Goal: Navigation & Orientation: Find specific page/section

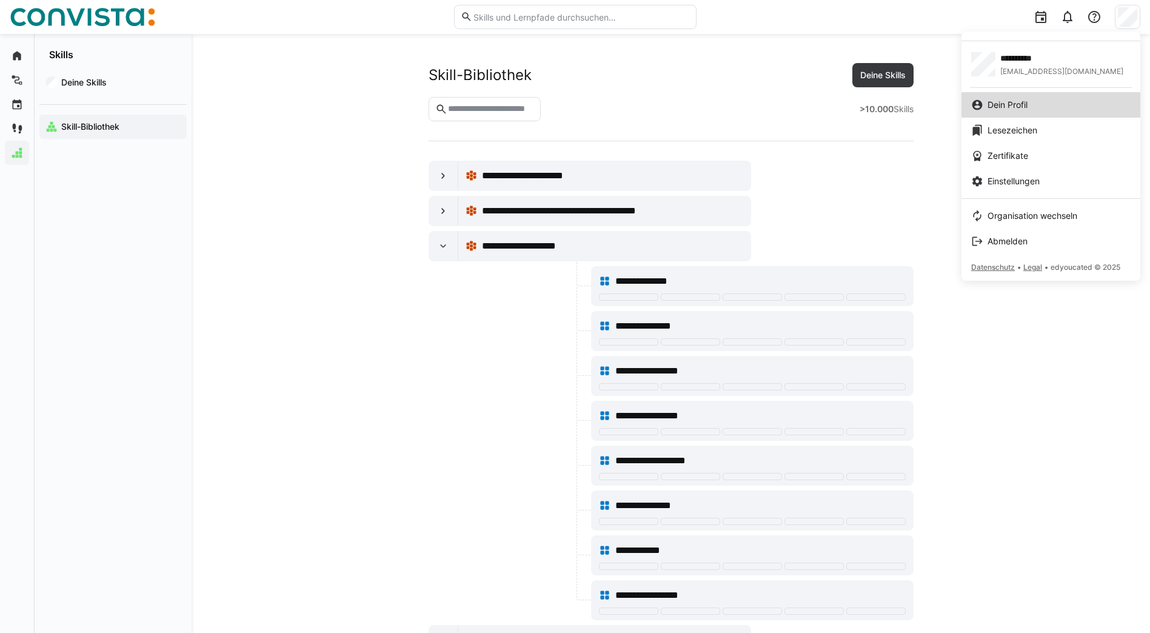
click at [1042, 106] on div "Dein Profil" at bounding box center [1050, 105] width 159 height 12
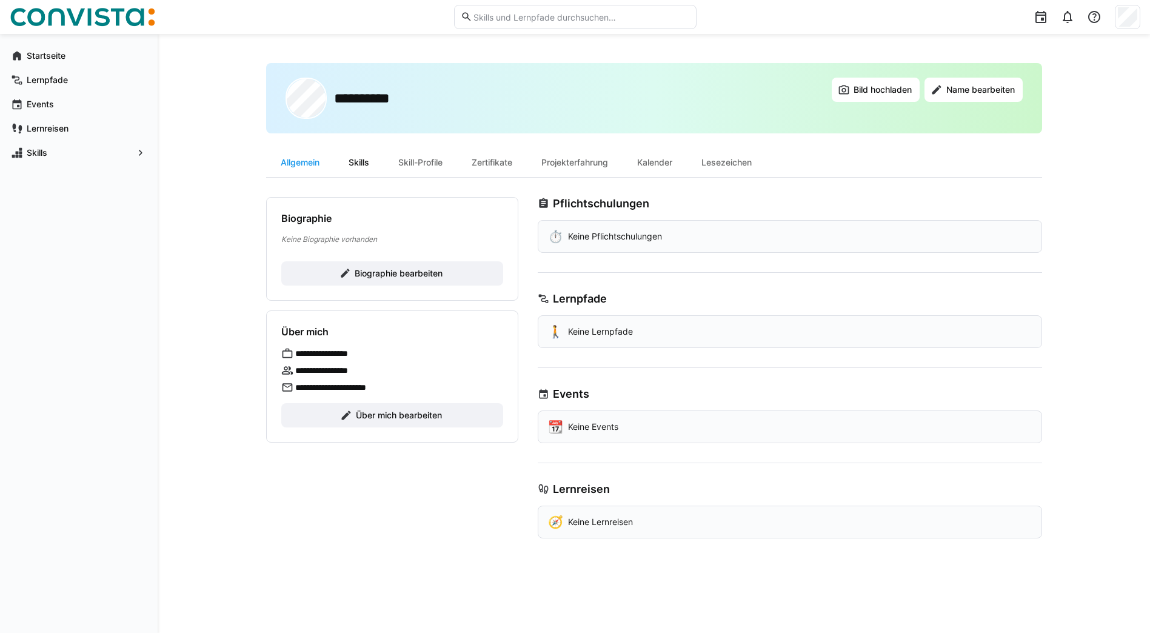
click at [374, 170] on div "Skills" at bounding box center [359, 162] width 50 height 29
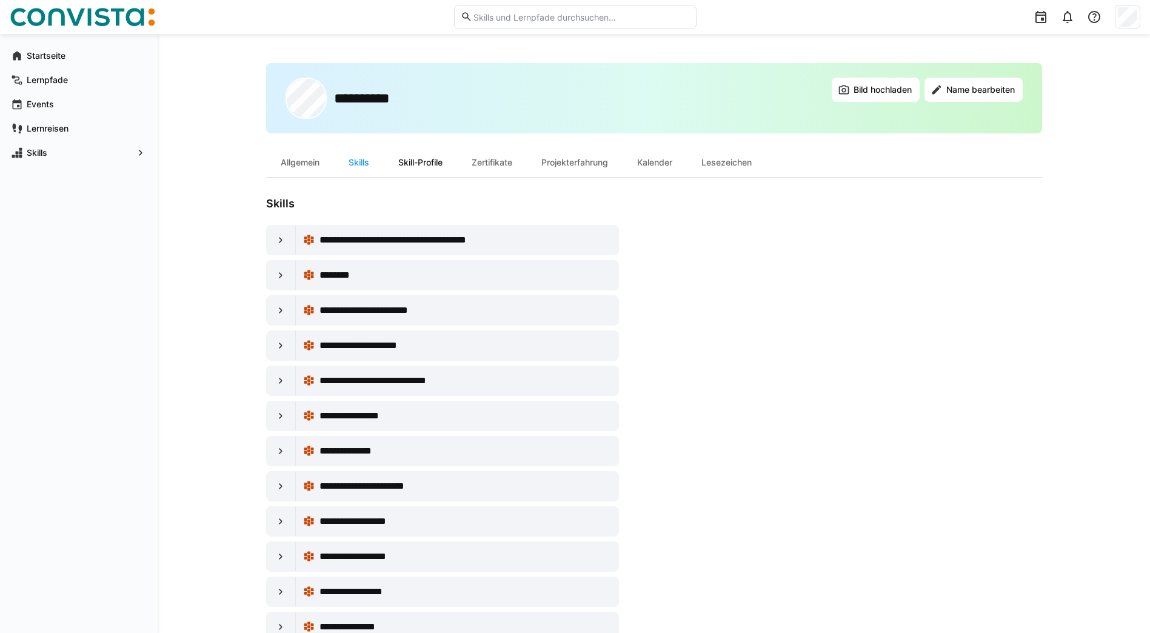
click at [430, 158] on div "Skill-Profile" at bounding box center [420, 162] width 73 height 29
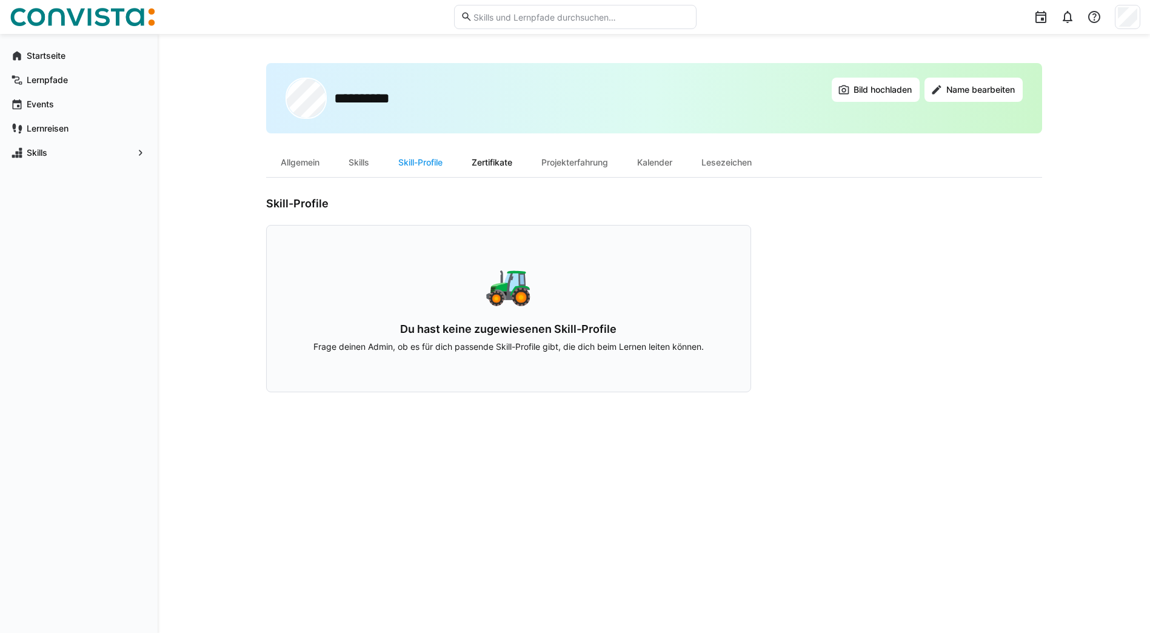
click at [492, 165] on div "Zertifikate" at bounding box center [492, 162] width 70 height 29
